Goal: Task Accomplishment & Management: Manage account settings

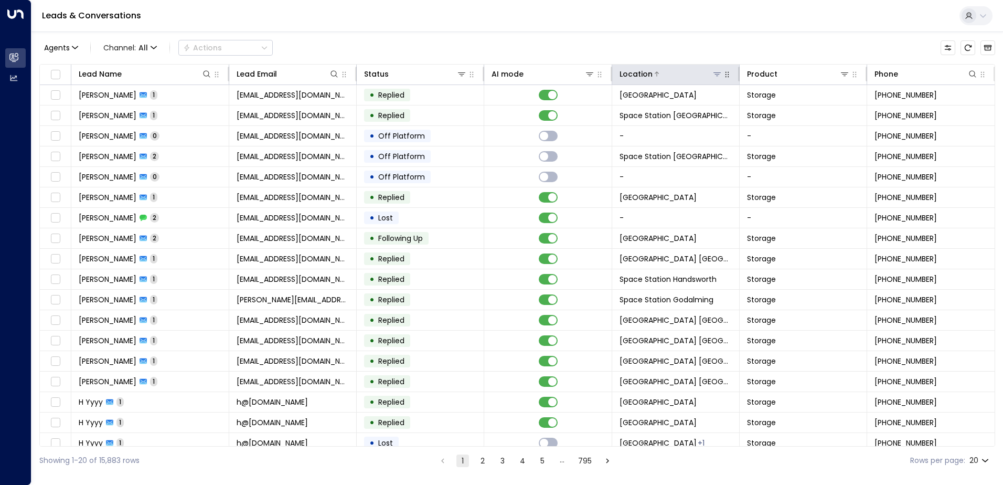
click at [483, 75] on icon at bounding box center [717, 74] width 7 height 4
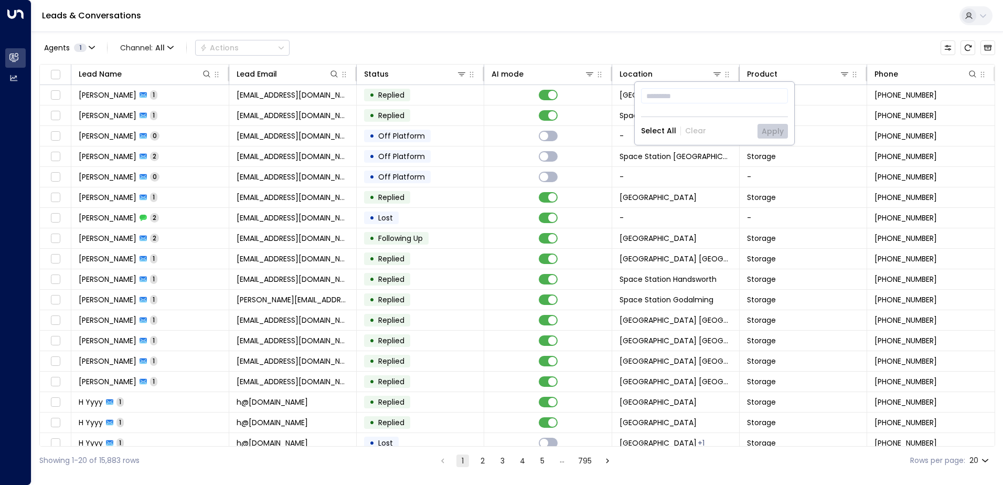
click at [483, 49] on div "Agents 1 Channel: All Actions" at bounding box center [517, 48] width 956 height 22
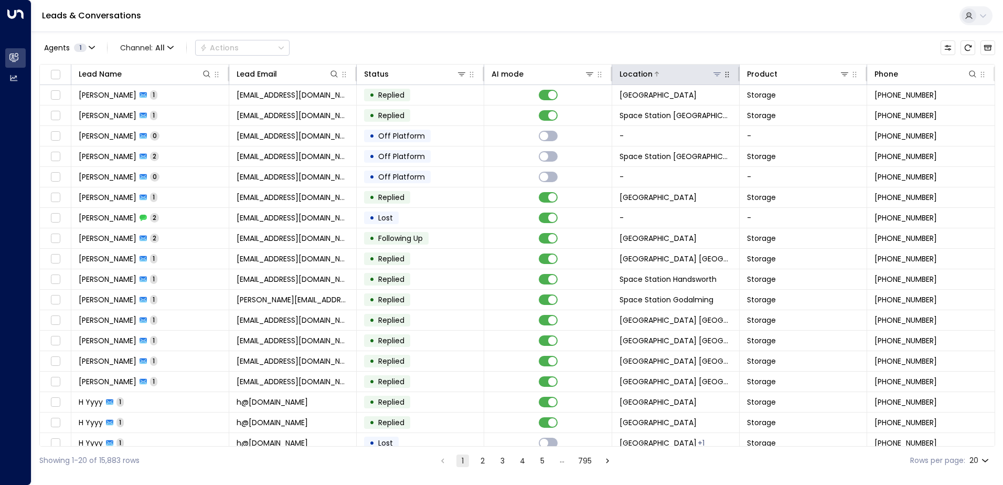
click at [483, 70] on icon at bounding box center [717, 74] width 8 height 8
click at [483, 75] on icon at bounding box center [717, 74] width 8 height 8
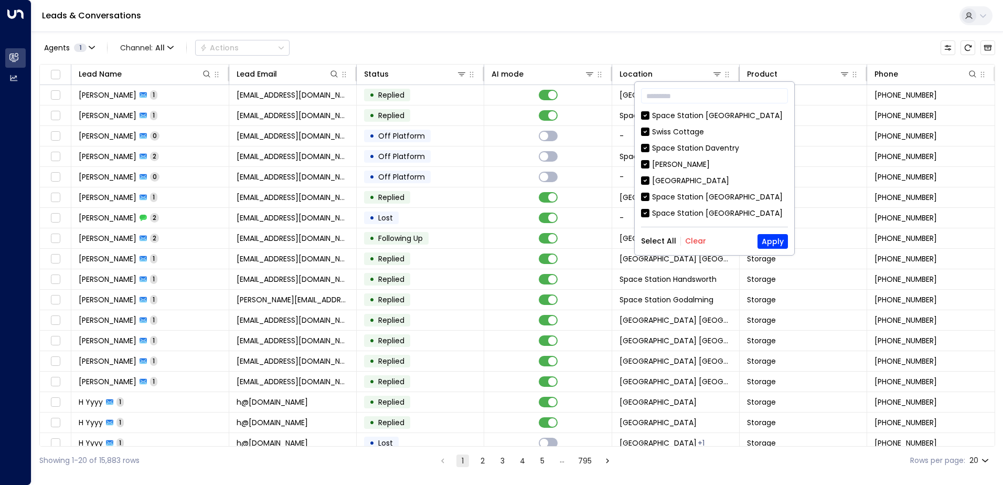
click at [483, 232] on div "​ [GEOGRAPHIC_DATA] [GEOGRAPHIC_DATA] [GEOGRAPHIC_DATA] [GEOGRAPHIC_DATA] [PERS…" at bounding box center [715, 168] width 160 height 173
click at [483, 234] on div "Select All Clear Apply" at bounding box center [714, 241] width 147 height 15
click at [483, 239] on button "Clear" at bounding box center [695, 241] width 21 height 8
click at [483, 100] on input "text" at bounding box center [714, 95] width 147 height 19
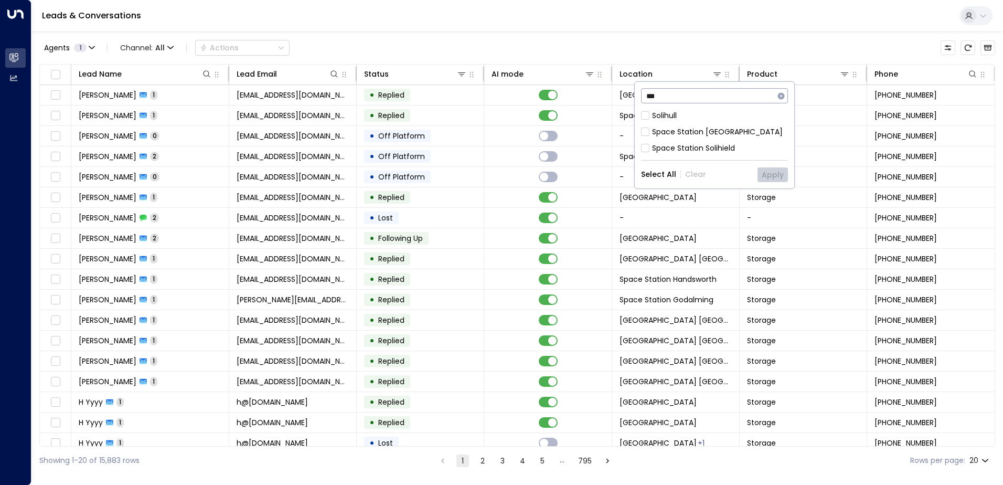
type input "***"
click at [483, 126] on div "Space Station [GEOGRAPHIC_DATA]" at bounding box center [717, 131] width 131 height 11
click at [483, 177] on button "Apply" at bounding box center [773, 174] width 30 height 15
